Goal: Task Accomplishment & Management: Manage account settings

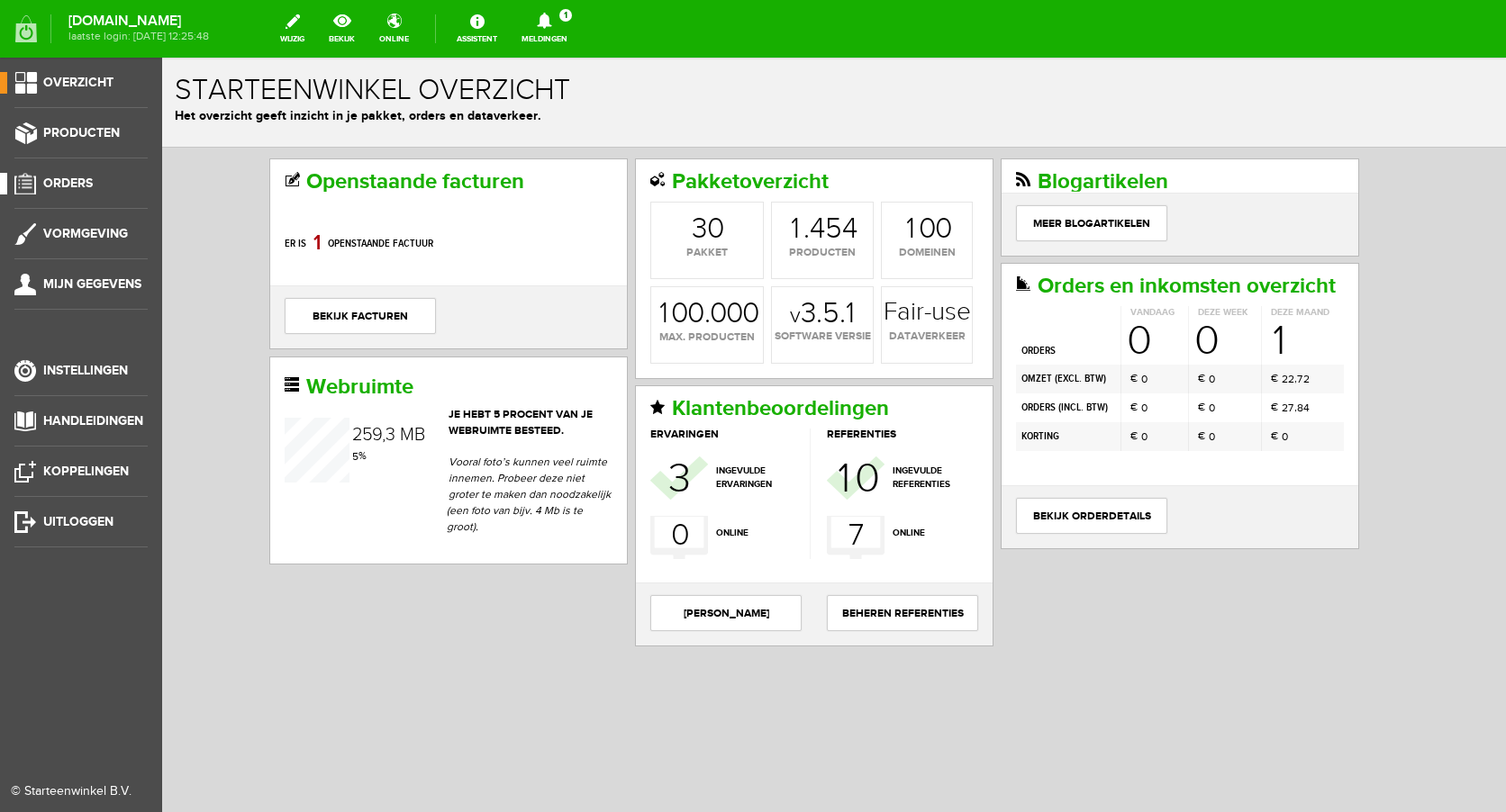
click at [77, 185] on span "Orders" at bounding box center [67, 184] width 49 height 15
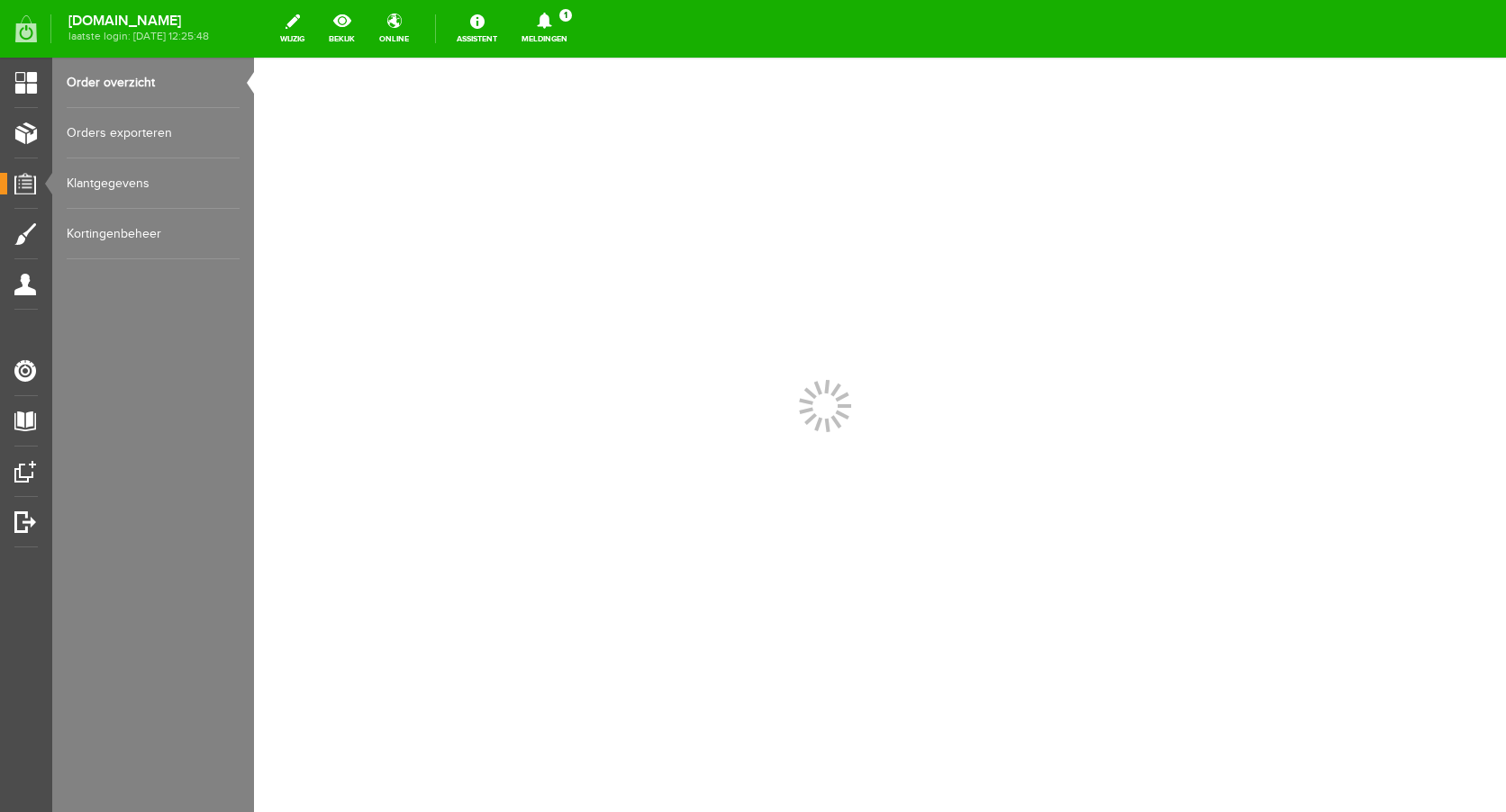
click at [568, 18] on icon at bounding box center [545, 20] width 46 height 16
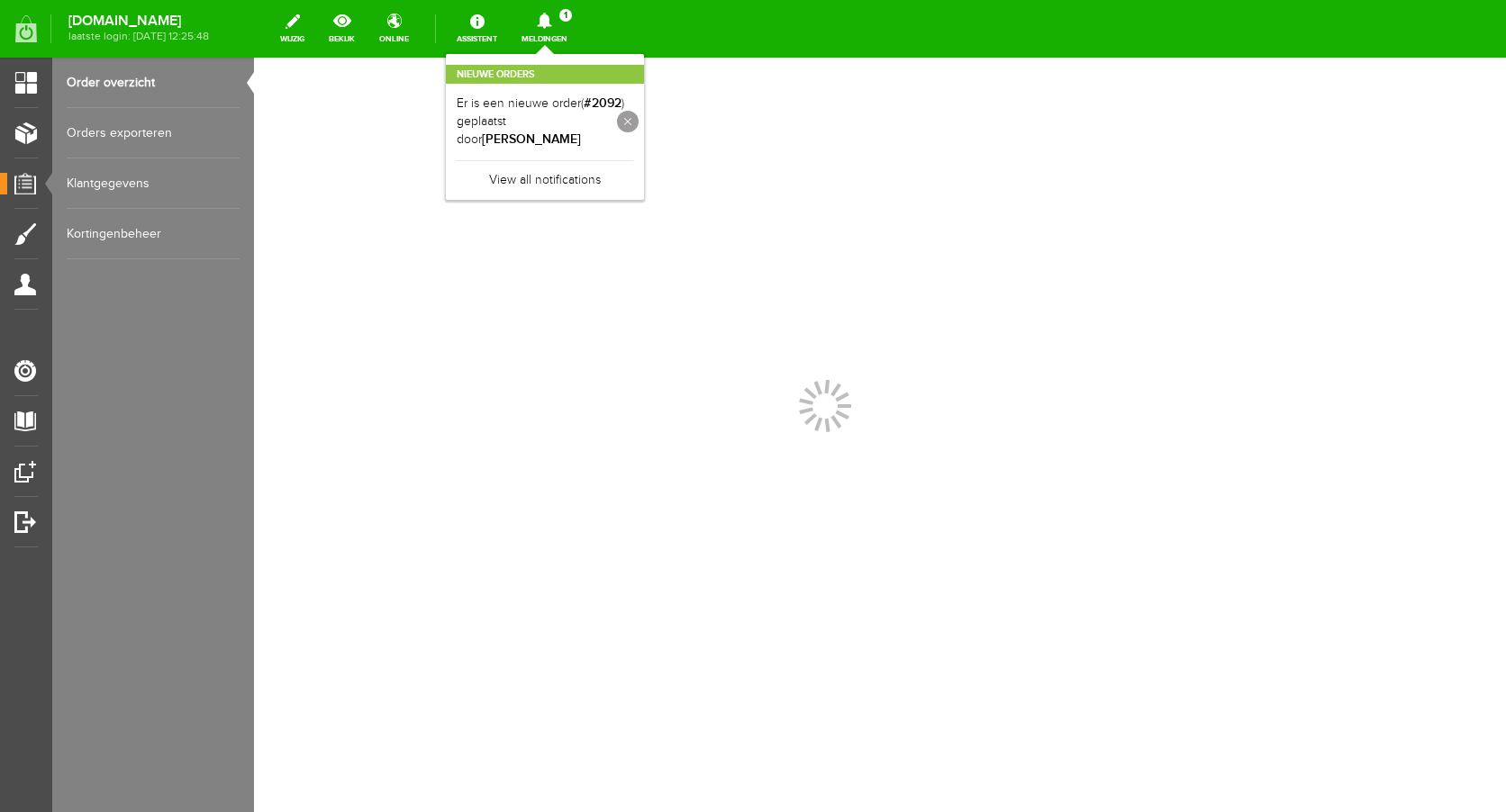
click at [639, 118] on link at bounding box center [627, 121] width 21 height 21
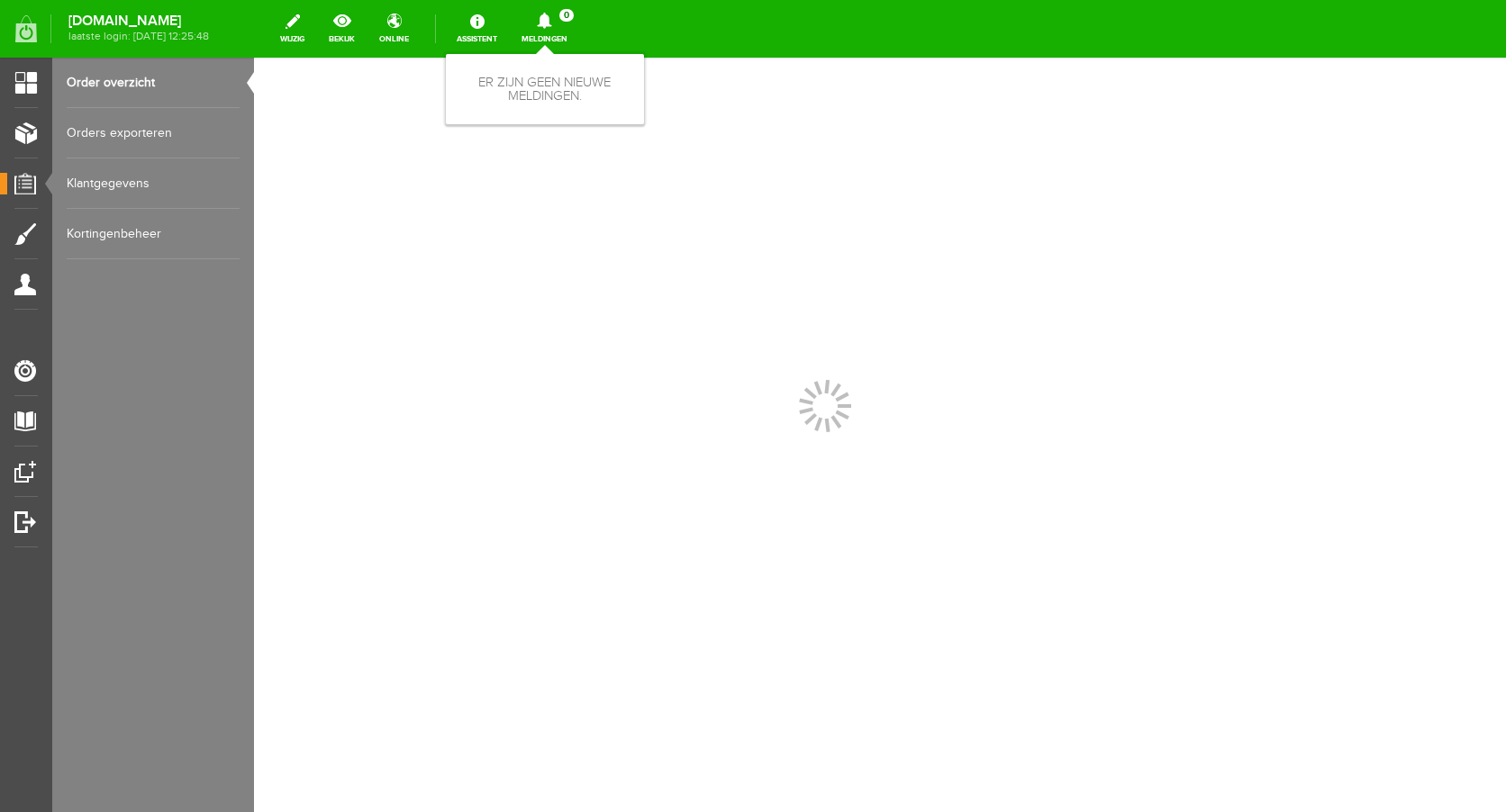
click at [565, 30] on link "Meldingen 0 Er zijn geen nieuwe meldingen." at bounding box center [545, 28] width 67 height 39
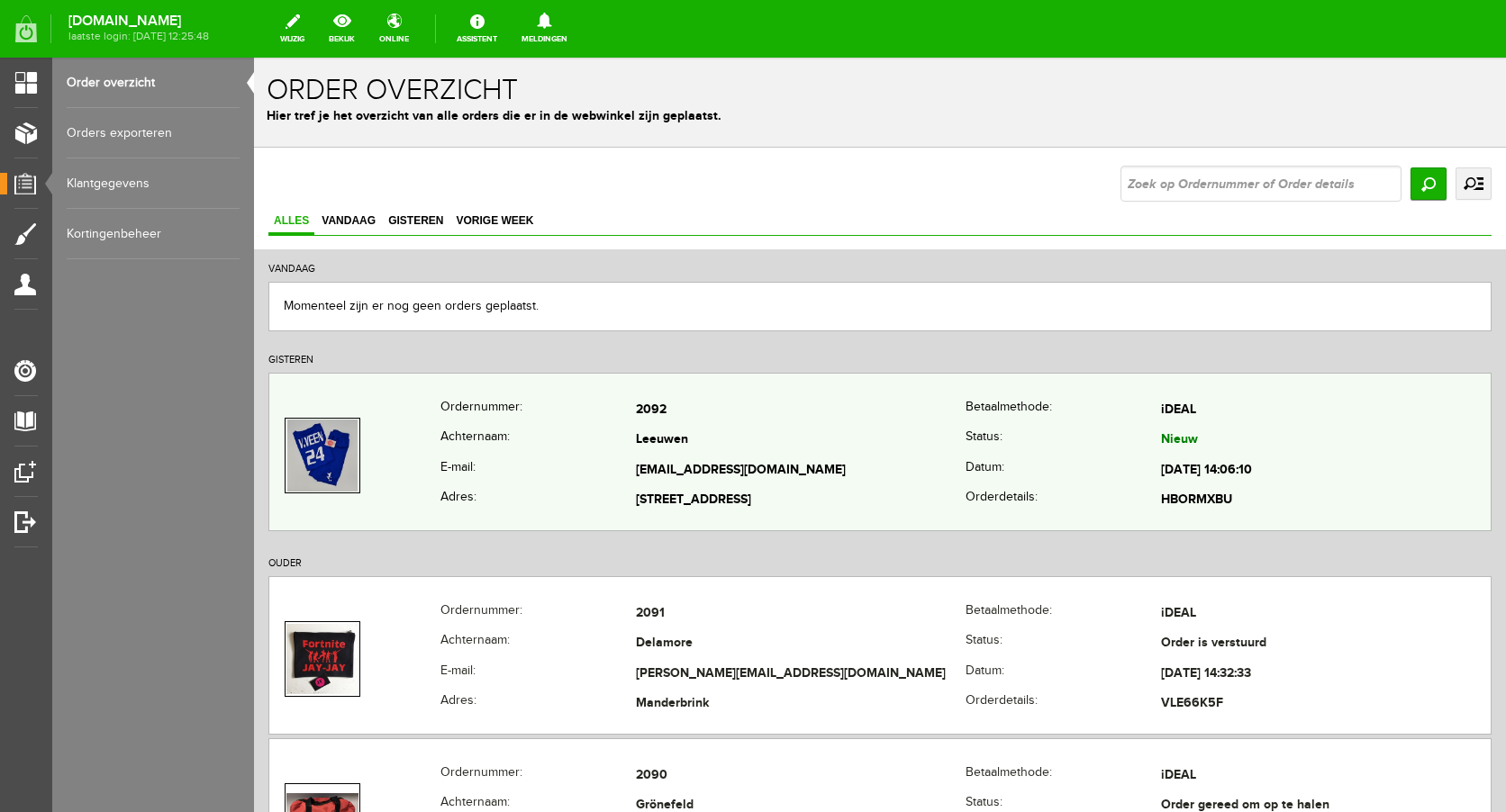
click at [670, 463] on td "[EMAIL_ADDRESS][DOMAIN_NAME]" at bounding box center [801, 471] width 330 height 31
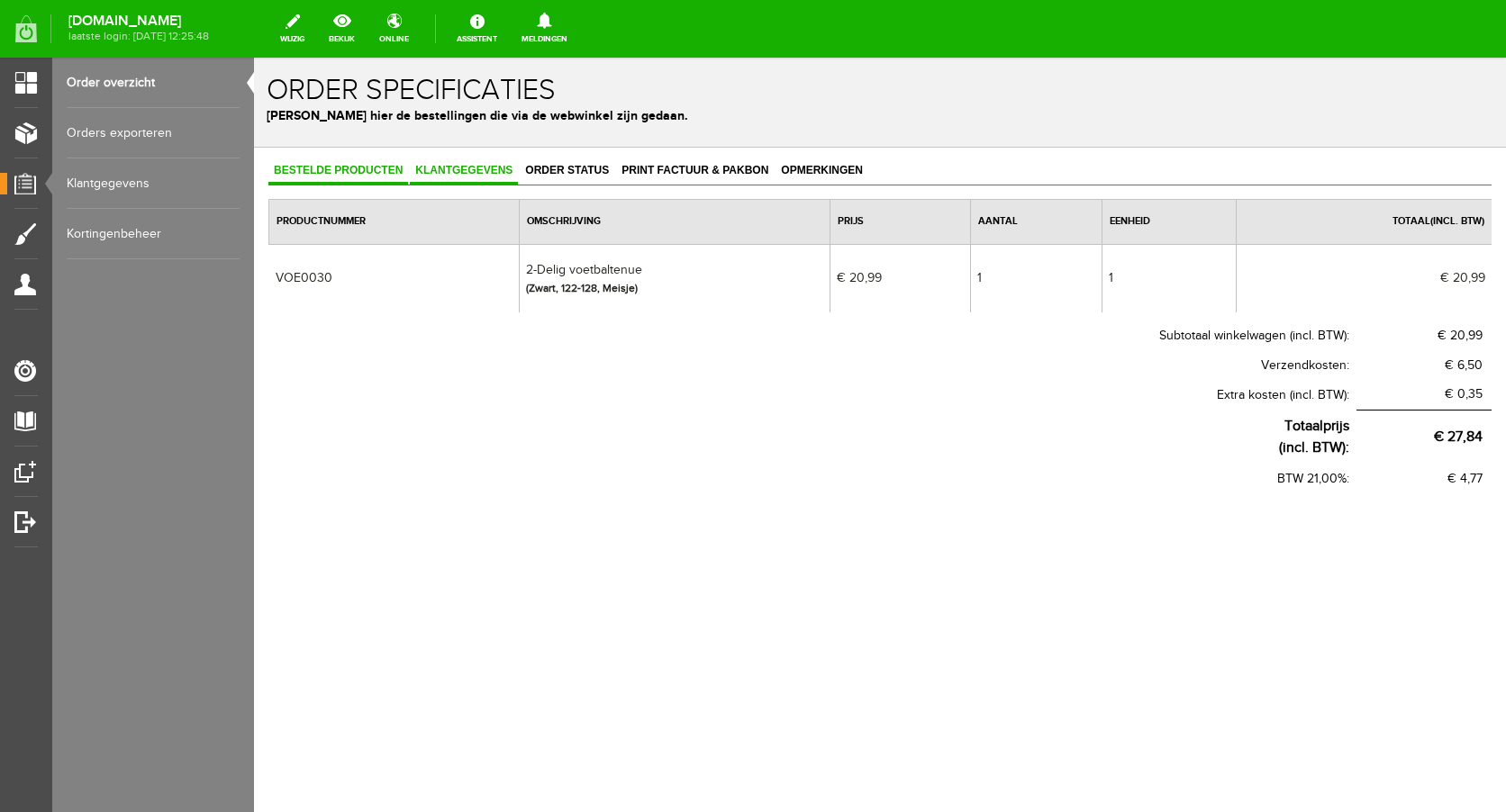
click at [473, 164] on span "Klantgegevens" at bounding box center [464, 169] width 108 height 13
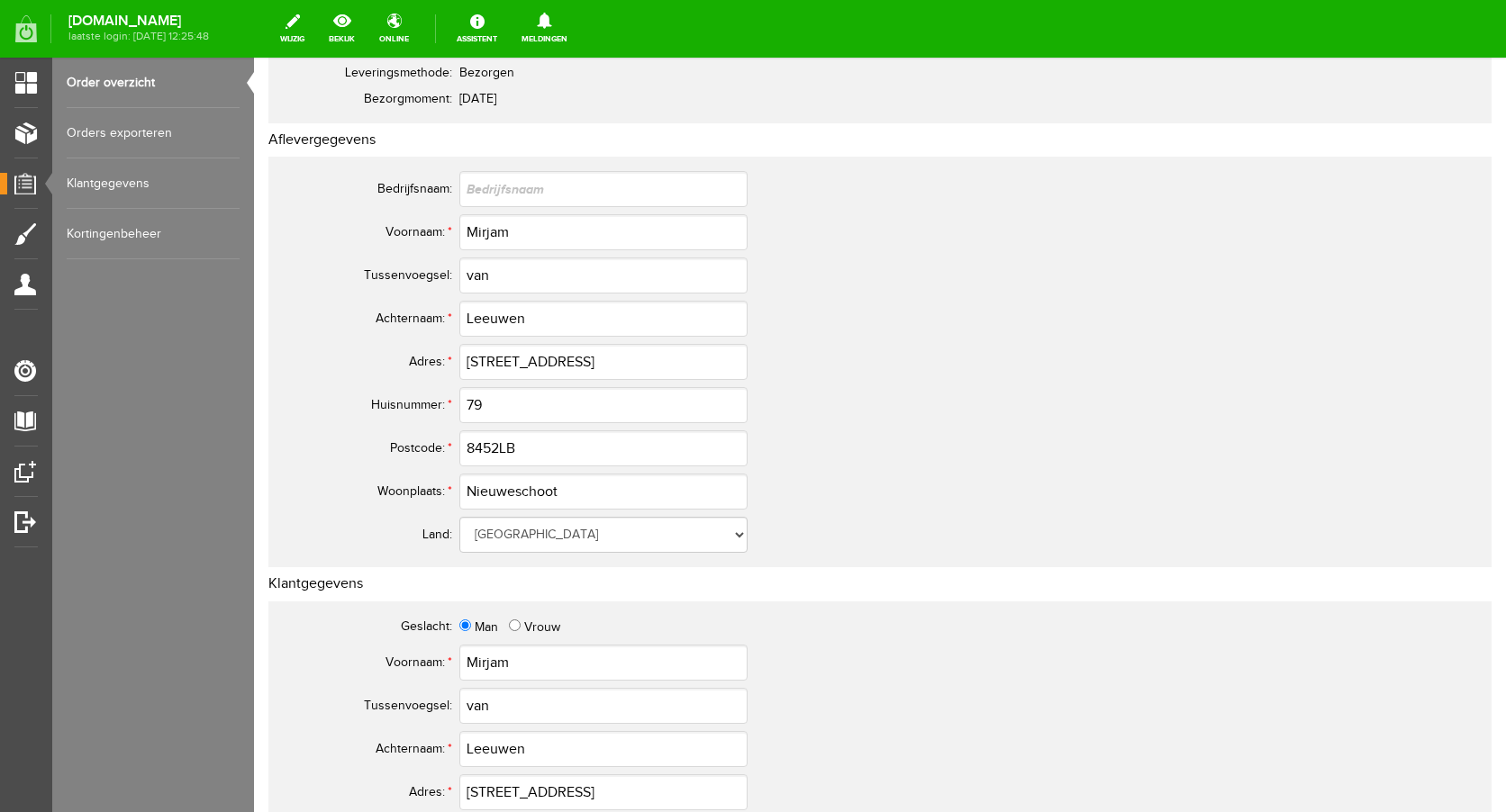
scroll to position [810, 0]
